Goal: Complete application form: Complete application form

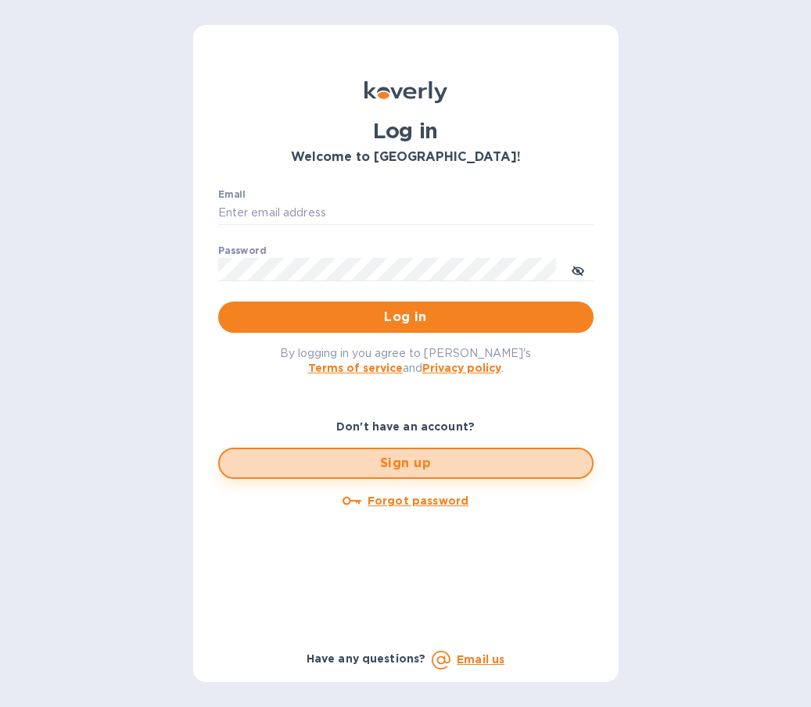
click at [348, 471] on span "Sign up" at bounding box center [405, 463] width 347 height 19
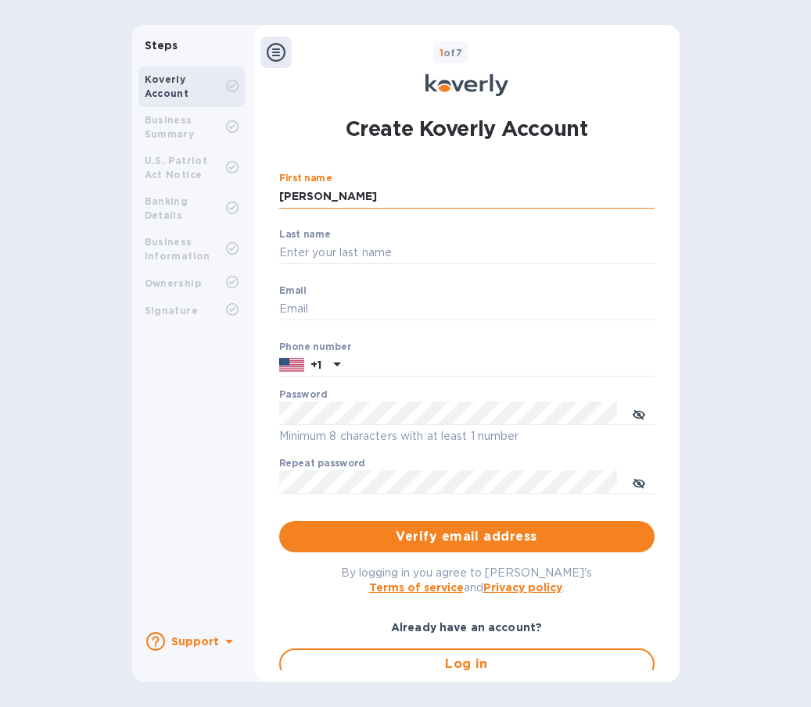
type input "[PERSON_NAME]"
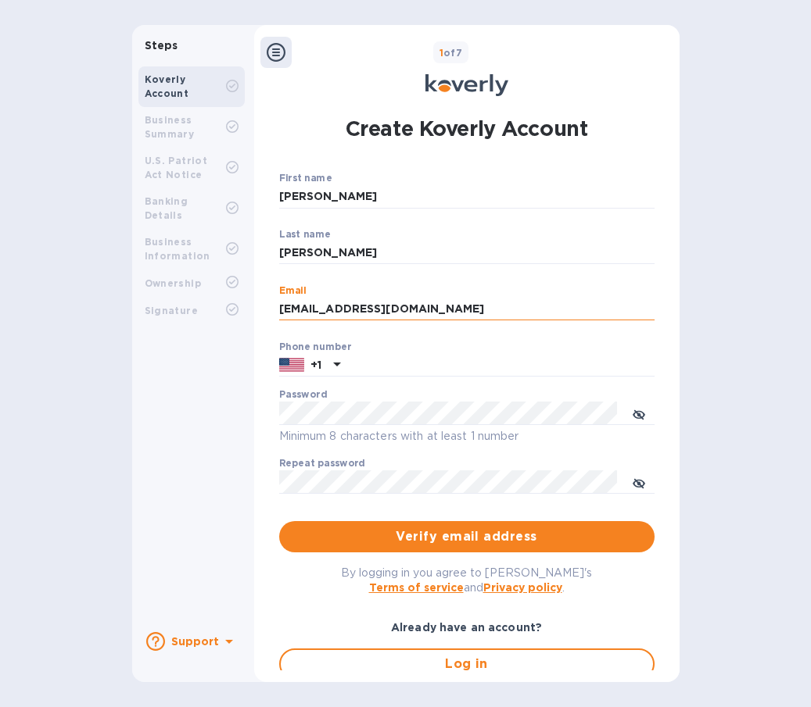
click at [550, 299] on input "[EMAIL_ADDRESS][DOMAIN_NAME]" at bounding box center [466, 309] width 375 height 23
click at [535, 315] on input "[EMAIL_ADDRESS][DOMAIN_NAME]" at bounding box center [466, 309] width 375 height 23
type input "[EMAIL_ADDRESS][DOMAIN_NAME]"
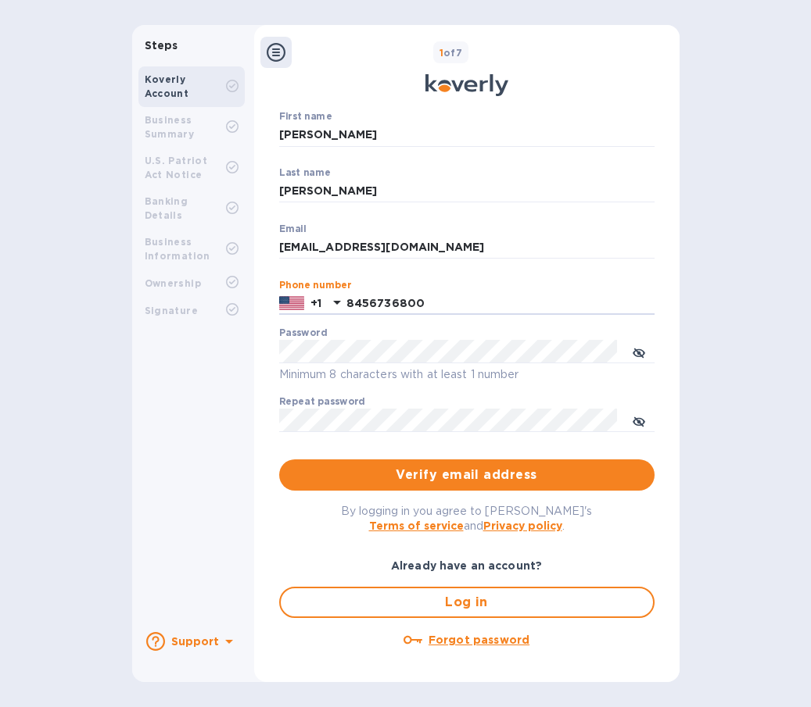
type input "8456736800"
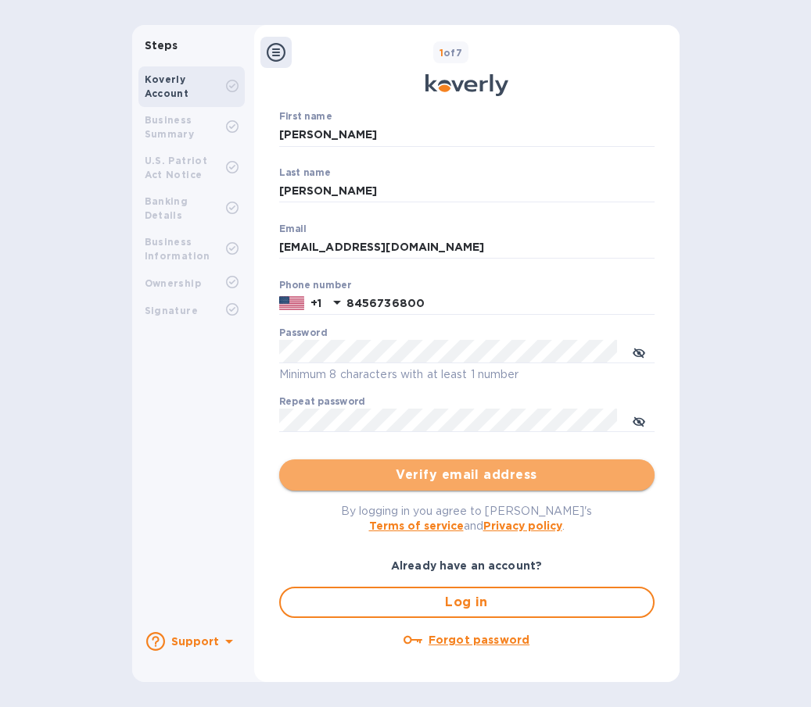
click at [442, 469] on span "Verify email address" at bounding box center [467, 475] width 350 height 19
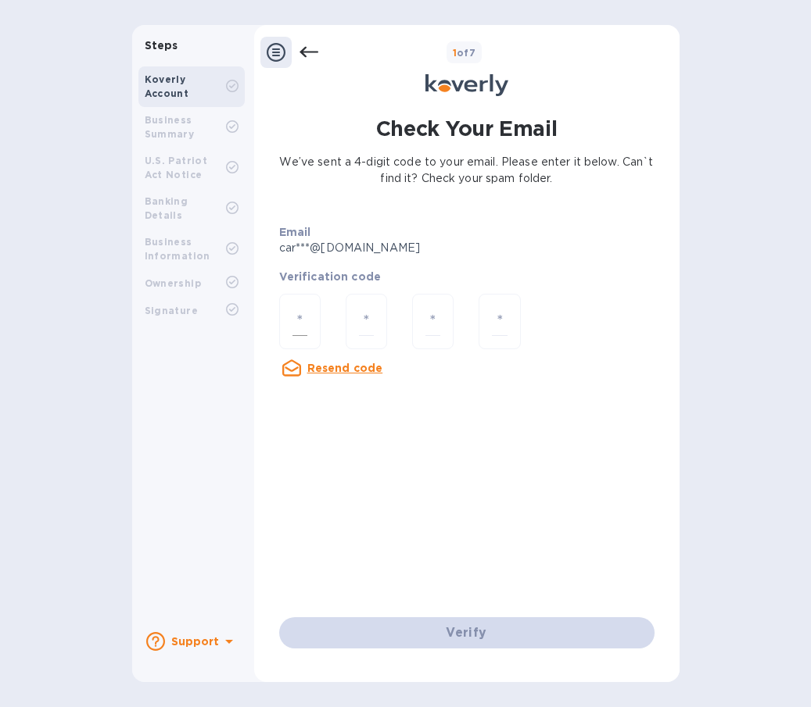
click at [317, 322] on div at bounding box center [299, 321] width 41 height 55
type input "7"
type input "1"
type input "8"
type input "5"
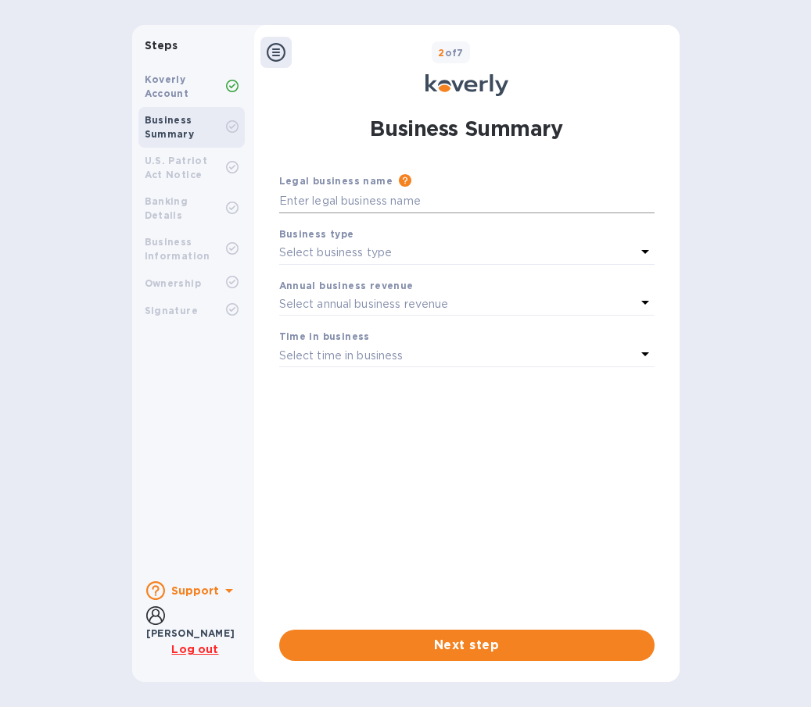
click at [311, 201] on input "text" at bounding box center [466, 201] width 375 height 23
type input "[PERSON_NAME] cafe"
click at [475, 252] on div "Select business type" at bounding box center [457, 253] width 356 height 22
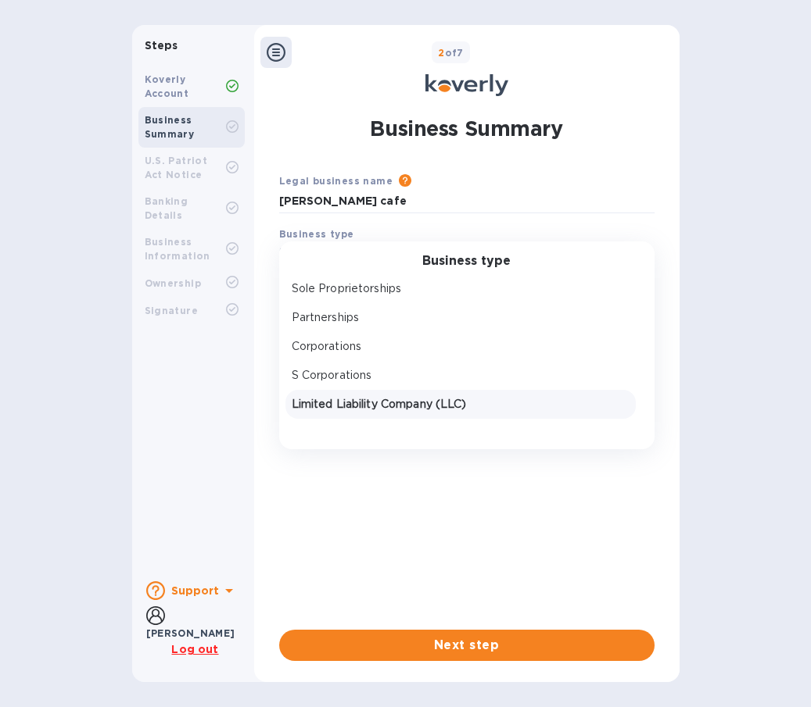
click at [399, 404] on p "Limited Liability Company (LLC)" at bounding box center [461, 404] width 338 height 16
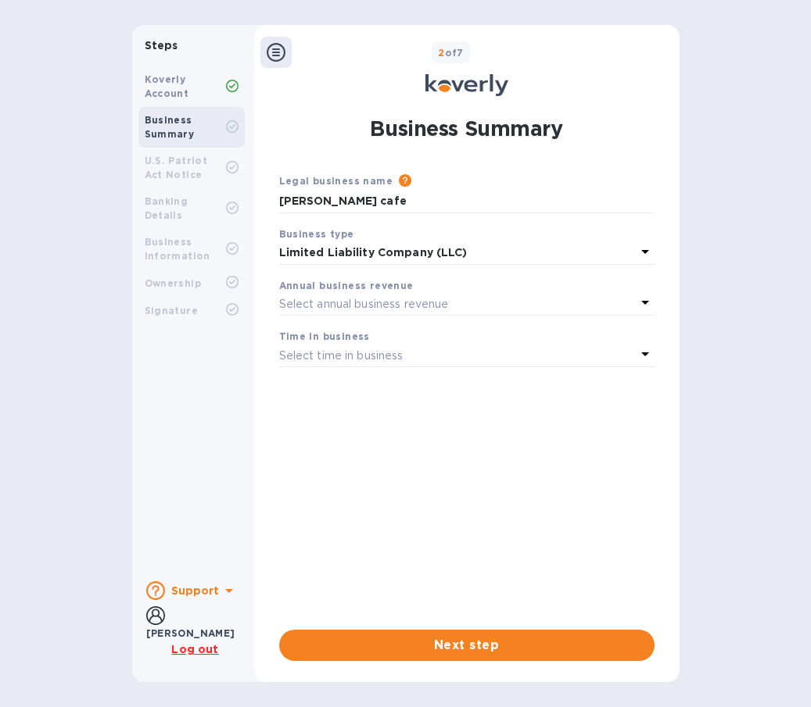
click at [414, 304] on p "Select annual business revenue" at bounding box center [364, 304] width 170 height 16
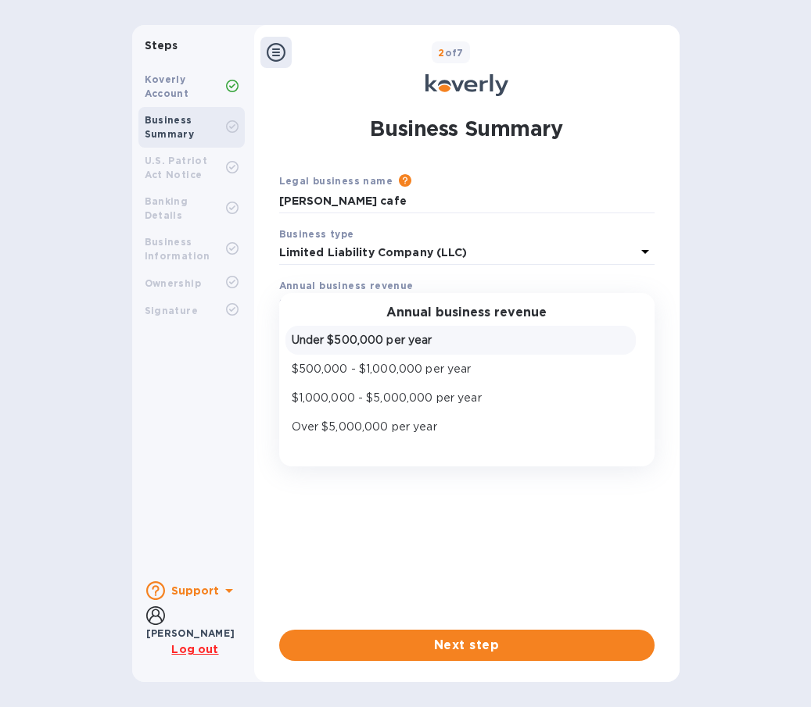
click at [381, 341] on p "Under $500,000 per year" at bounding box center [461, 340] width 338 height 16
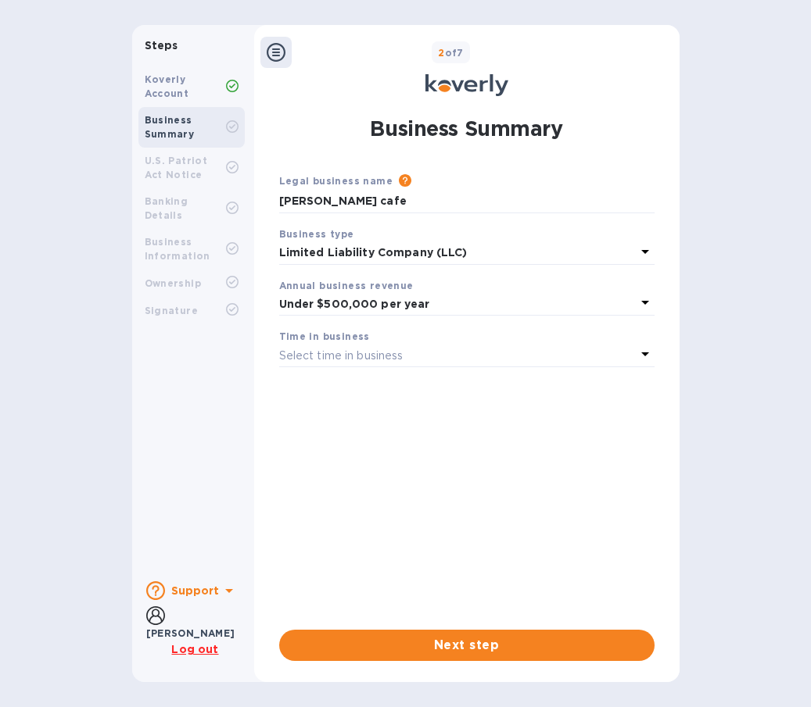
click at [378, 345] on div "Select time in business" at bounding box center [457, 356] width 356 height 22
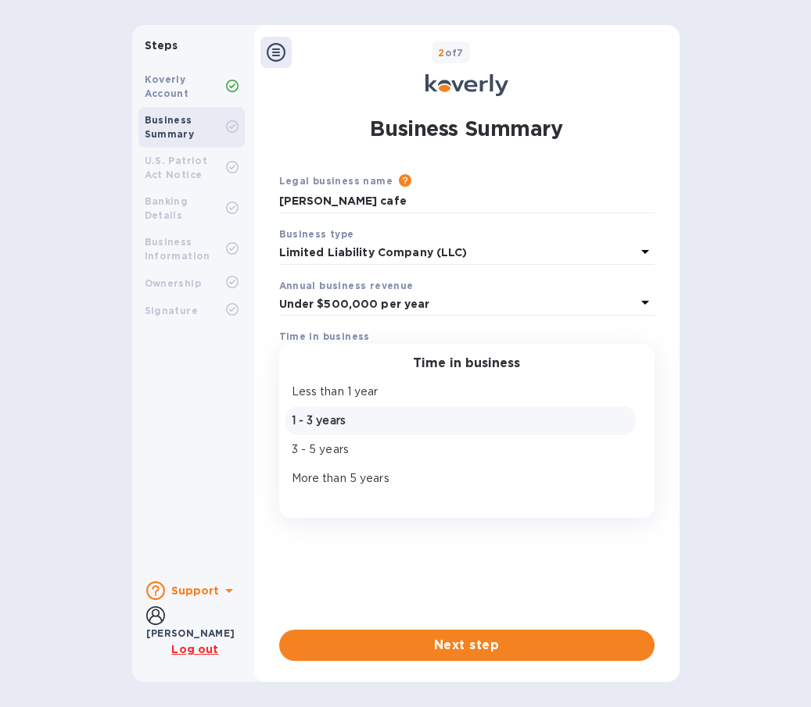
click at [344, 417] on p "1 - 3 years" at bounding box center [461, 421] width 338 height 16
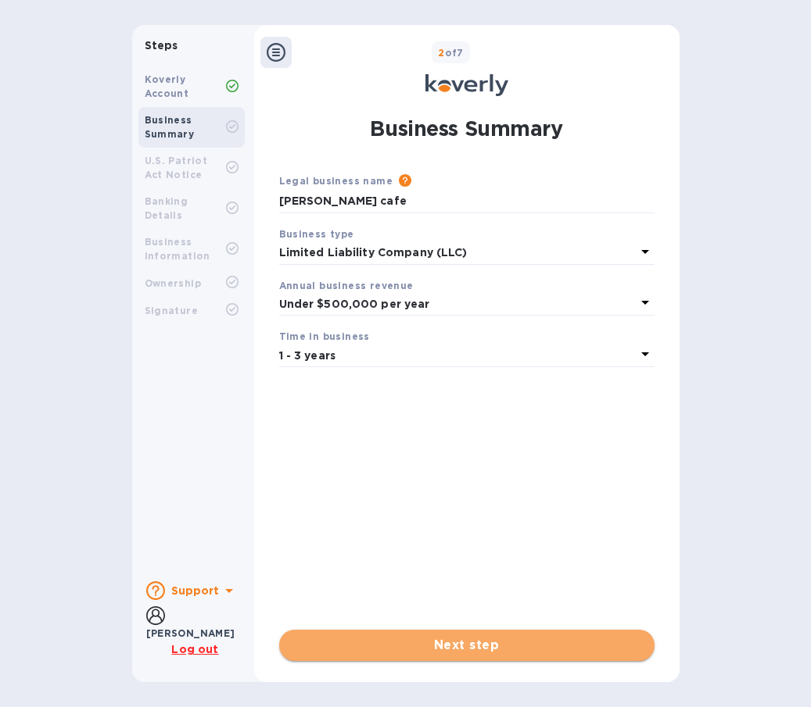
click at [357, 651] on span "Next step" at bounding box center [467, 645] width 350 height 19
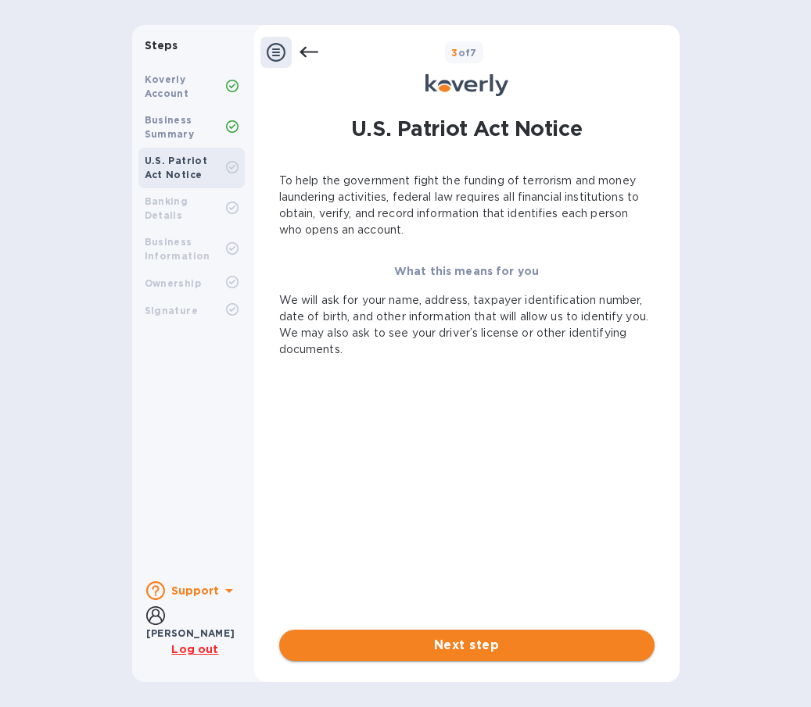
click at [423, 645] on span "Next step" at bounding box center [467, 645] width 350 height 19
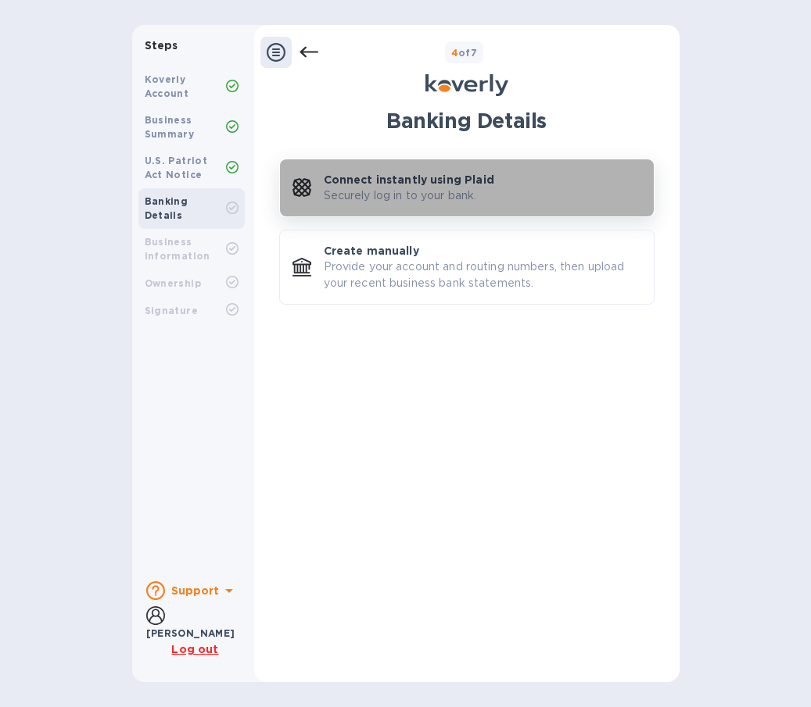
click at [457, 177] on p "Connect instantly using Plaid" at bounding box center [409, 180] width 170 height 16
